Goal: Manage account settings: Manage account settings

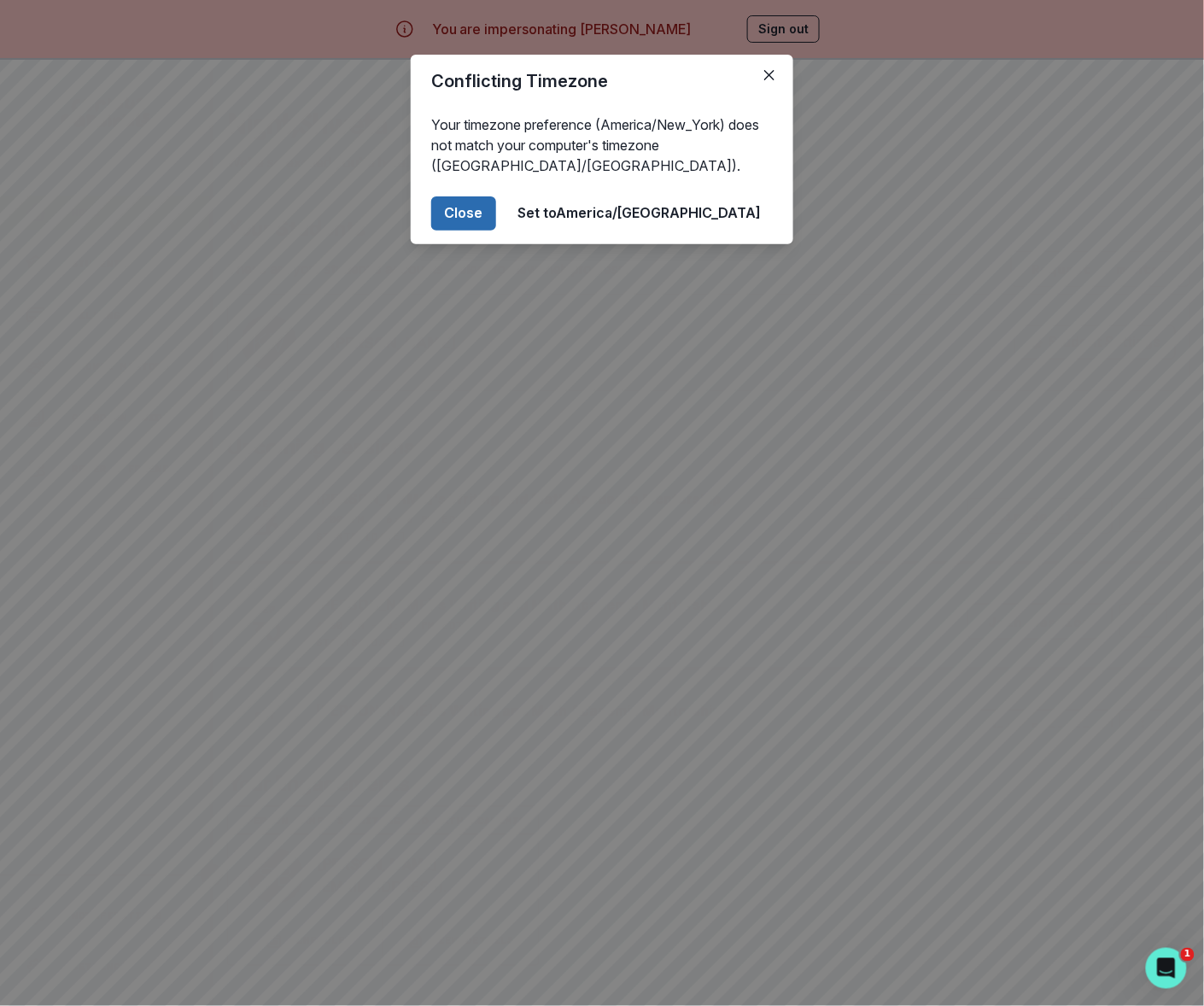
click at [496, 216] on button "Close" at bounding box center [464, 213] width 65 height 34
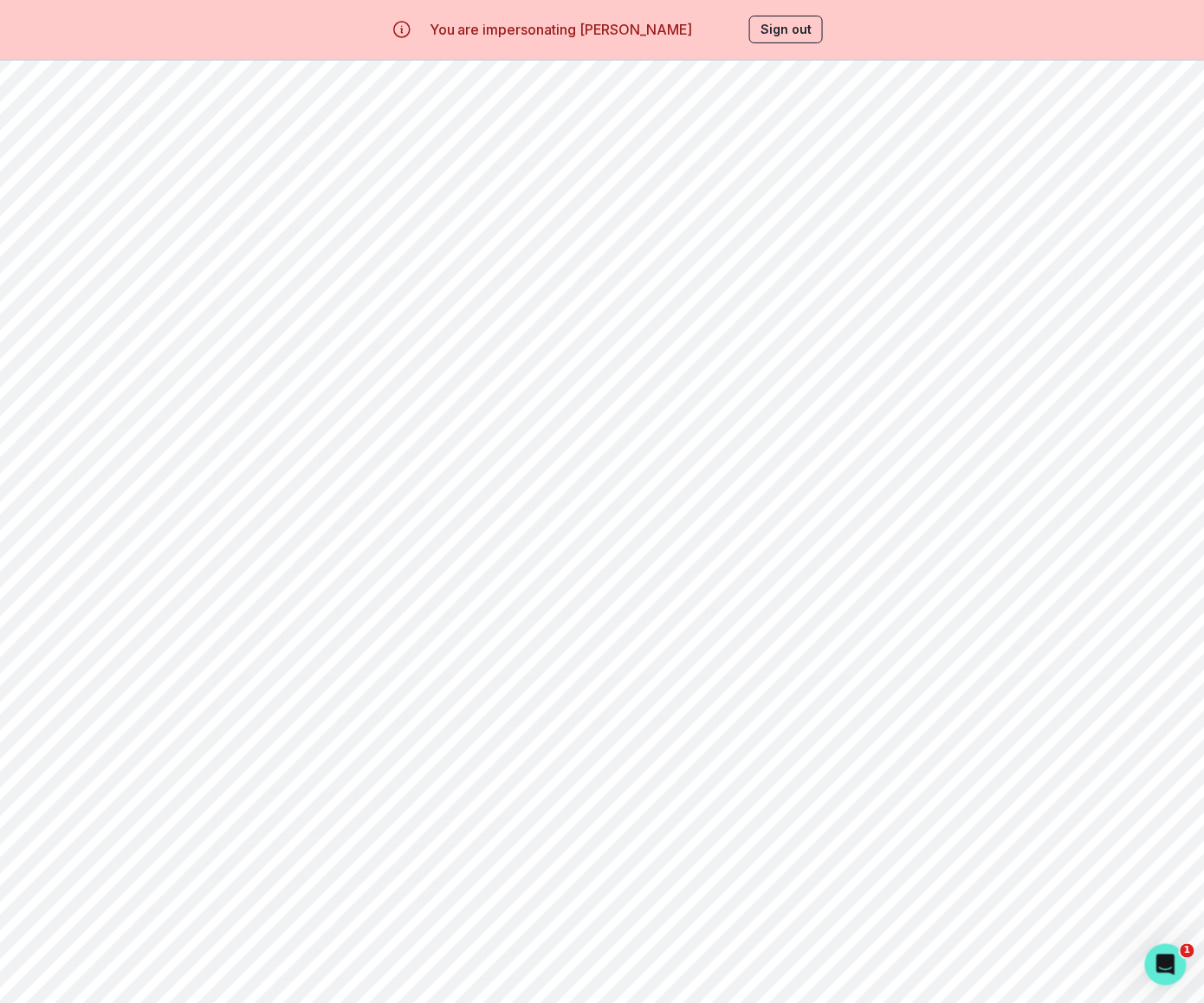
click at [119, 319] on p "Billing" at bounding box center [97, 320] width 49 height 14
click at [84, 191] on p "Home" at bounding box center [87, 195] width 28 height 14
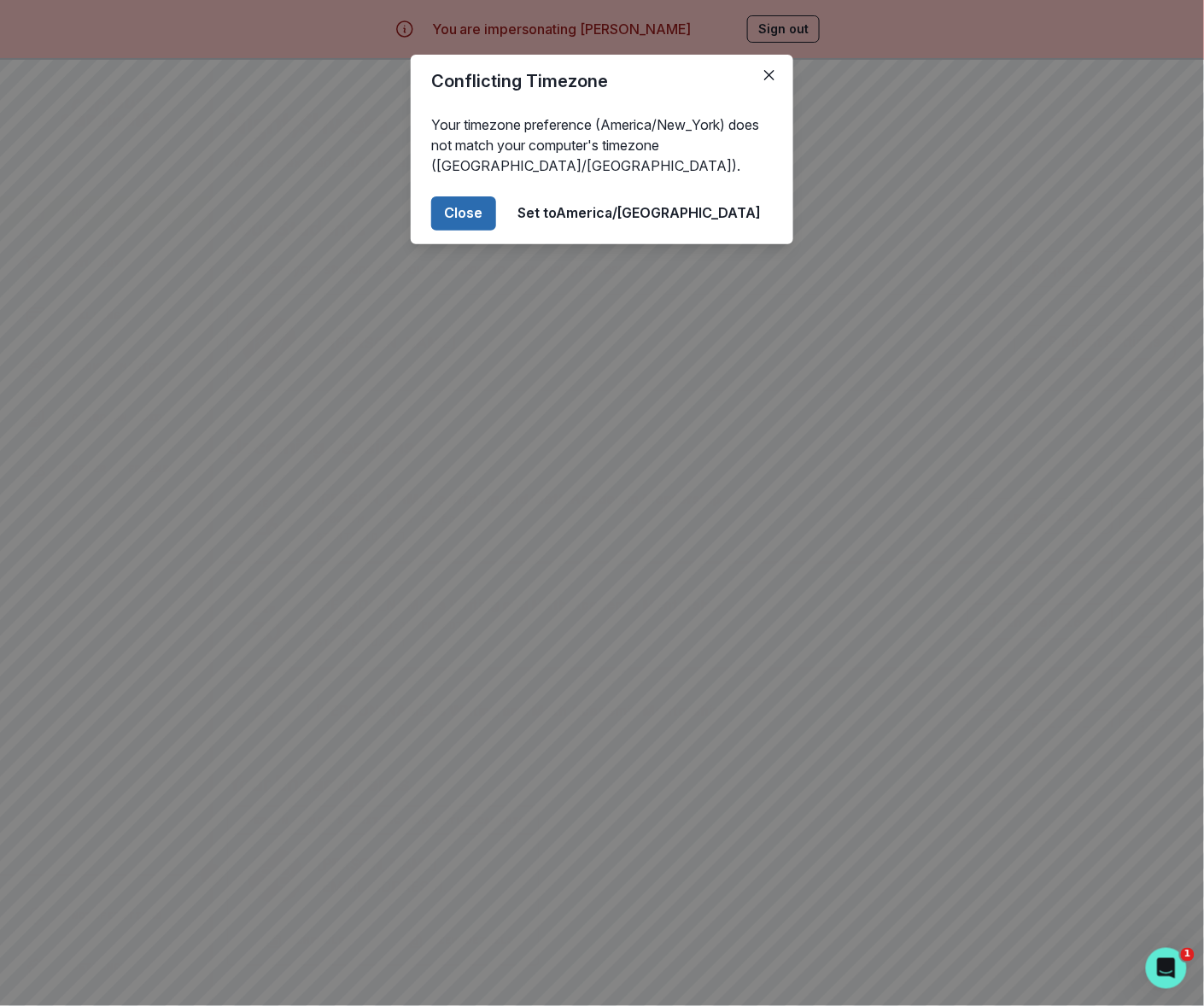
click at [496, 207] on button "Close" at bounding box center [464, 213] width 65 height 34
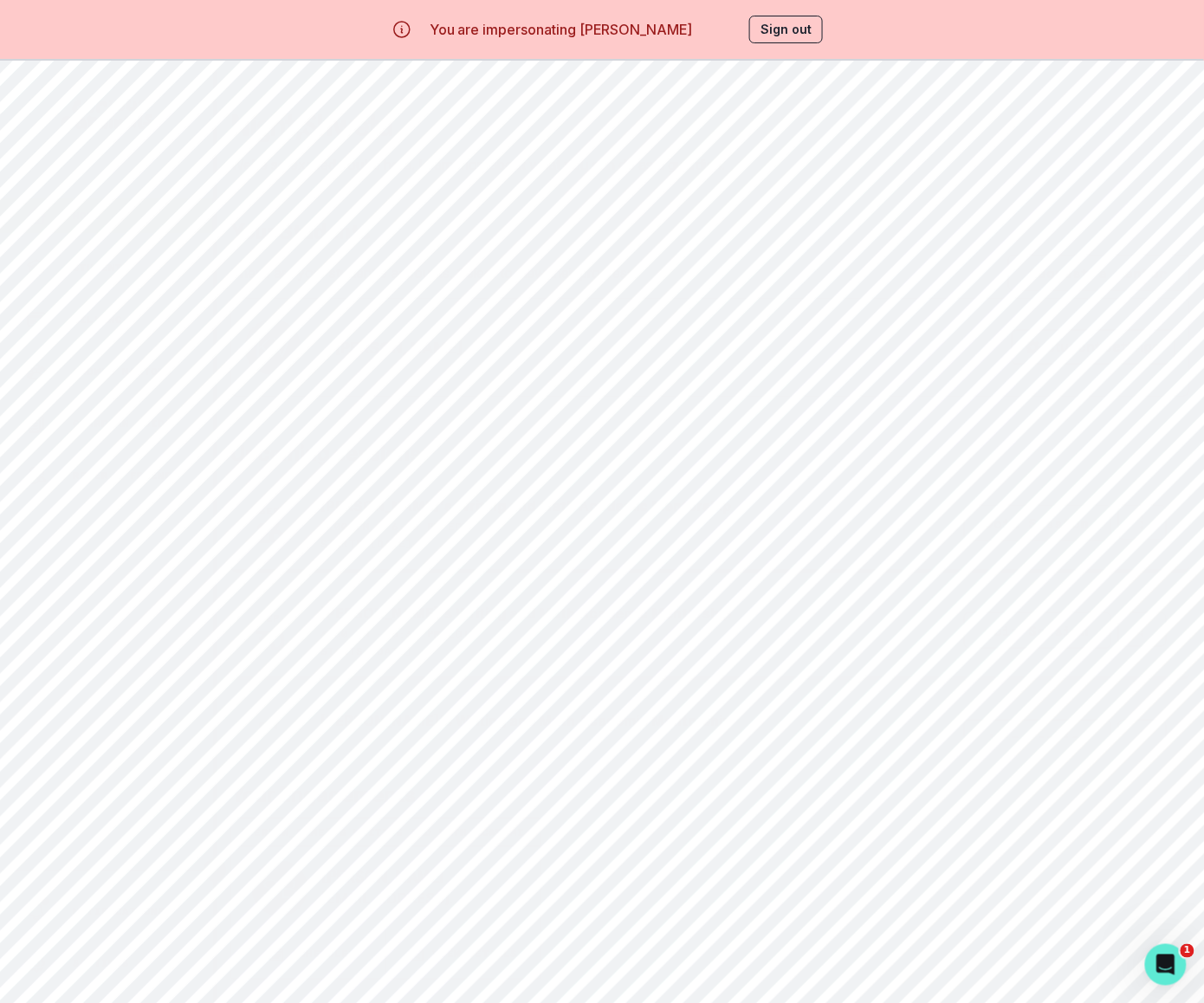
click at [788, 31] on button "Sign out" at bounding box center [786, 28] width 74 height 27
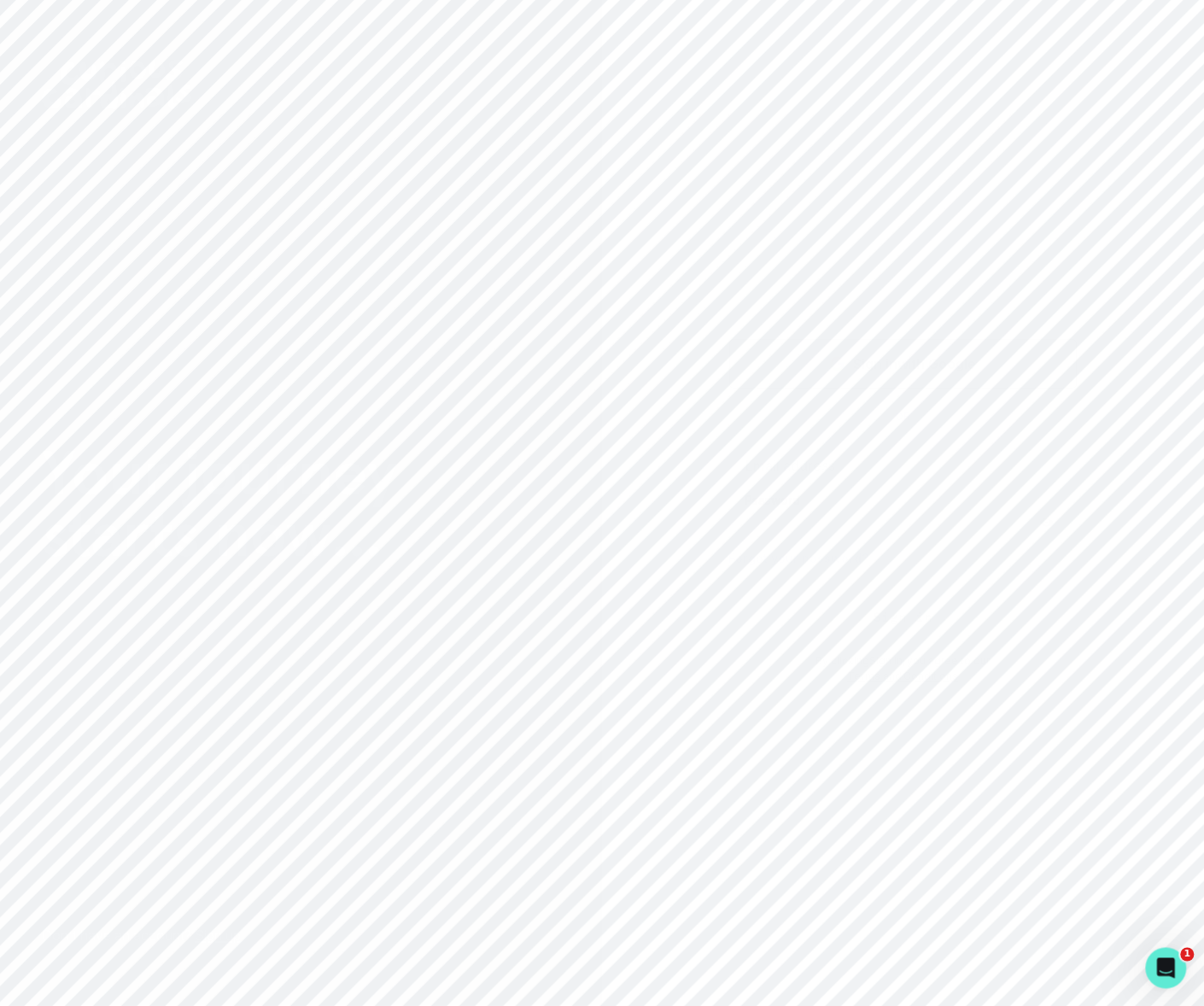
click at [851, 375] on button "Sign in with Google" at bounding box center [904, 363] width 349 height 49
